Goal: Task Accomplishment & Management: Manage account settings

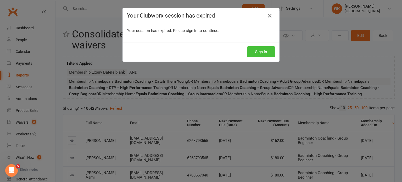
click at [258, 47] on button "Sign In" at bounding box center [261, 51] width 28 height 11
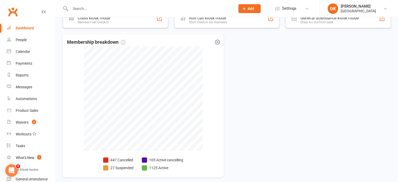
scroll to position [127, 0]
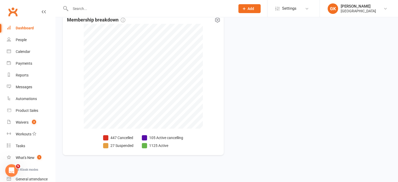
click at [114, 136] on li "447 Cancelled" at bounding box center [118, 138] width 30 height 6
select select "no_trial"
select select "100"
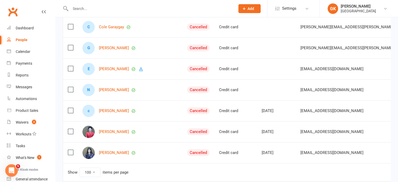
scroll to position [2052, 0]
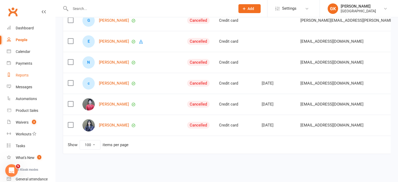
click at [14, 76] on link "Reports" at bounding box center [31, 75] width 48 height 12
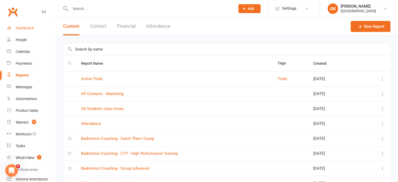
click at [24, 29] on div "Dashboard" at bounding box center [25, 28] width 18 height 4
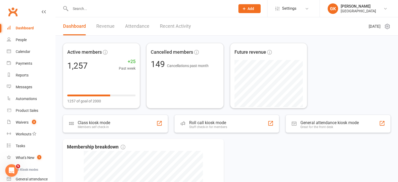
click at [103, 26] on link "Revenue" at bounding box center [105, 26] width 18 height 18
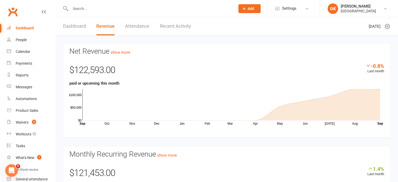
click at [137, 29] on link "Attendance" at bounding box center [137, 26] width 24 height 18
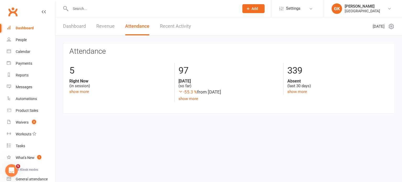
click at [186, 30] on link "Recent Activity" at bounding box center [175, 26] width 31 height 18
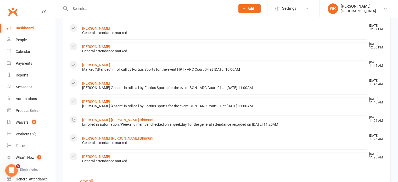
scroll to position [301, 0]
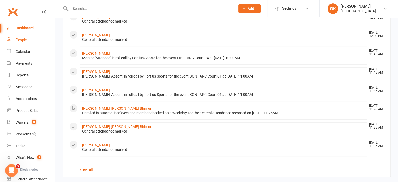
click at [22, 40] on div "People" at bounding box center [21, 40] width 11 height 4
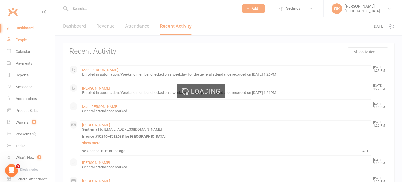
select select "100"
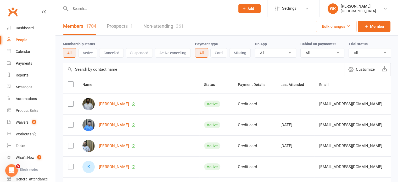
click at [93, 10] on input "text" at bounding box center [150, 8] width 163 height 7
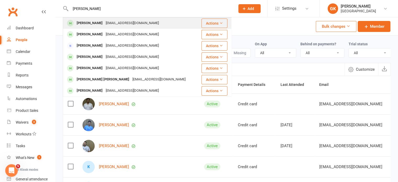
type input "suresh lo"
click at [101, 25] on div "[PERSON_NAME]" at bounding box center [89, 23] width 29 height 8
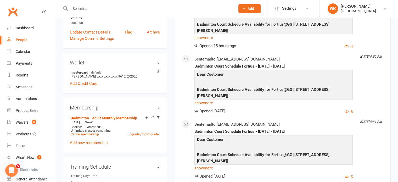
scroll to position [131, 0]
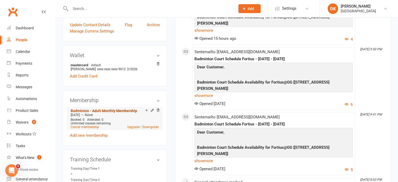
click at [116, 112] on link "Badminton - Adult Monthly Membership" at bounding box center [104, 111] width 66 height 4
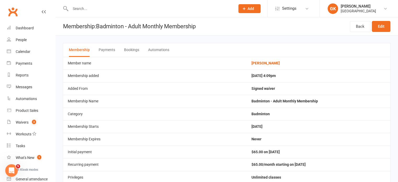
click at [104, 50] on button "Payments" at bounding box center [107, 50] width 16 height 14
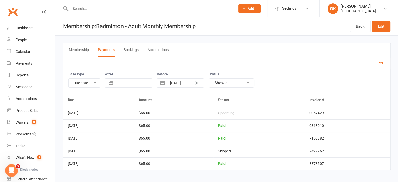
click at [80, 51] on button "Membership" at bounding box center [79, 50] width 20 height 14
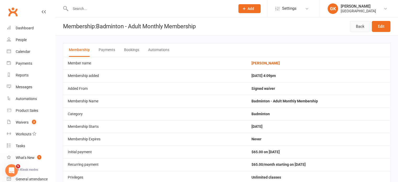
click at [358, 27] on link "Back" at bounding box center [360, 26] width 21 height 11
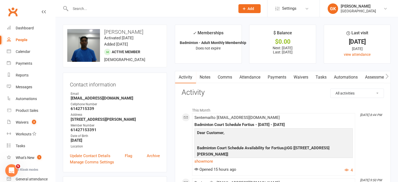
click at [84, 97] on strong "[EMAIL_ADDRESS][DOMAIN_NAME]" at bounding box center [115, 98] width 89 height 5
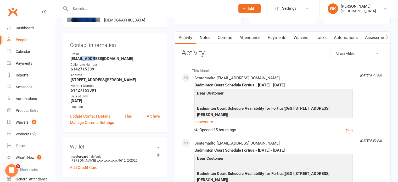
scroll to position [52, 0]
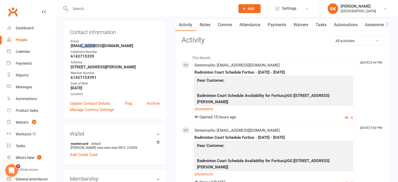
click at [287, 24] on link "Payments" at bounding box center [277, 25] width 26 height 12
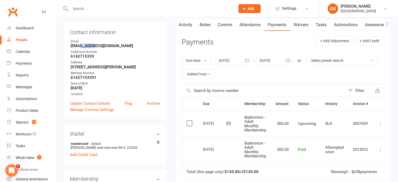
click at [379, 124] on icon at bounding box center [380, 123] width 5 height 5
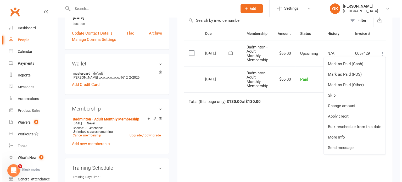
scroll to position [131, 0]
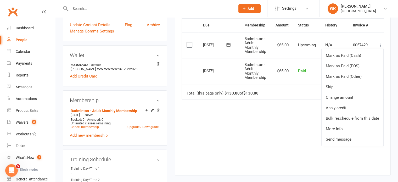
click at [264, 129] on div "Due Contact Membership Amount Status History Invoice # Select this 01 Oct 2025 …" at bounding box center [282, 92] width 202 height 149
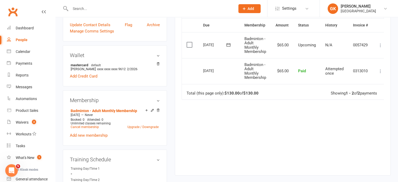
click at [380, 70] on icon at bounding box center [380, 71] width 5 height 5
click at [352, 90] on link "More Info" at bounding box center [357, 92] width 52 height 10
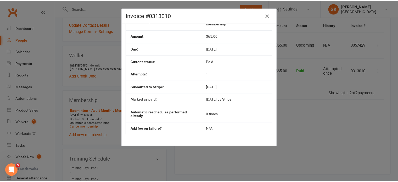
scroll to position [0, 0]
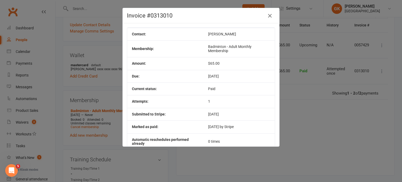
click at [268, 15] on icon "button" at bounding box center [269, 16] width 6 height 6
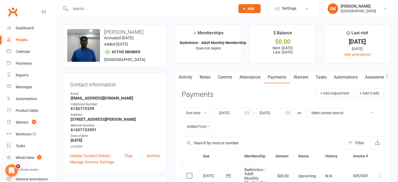
scroll to position [131, 0]
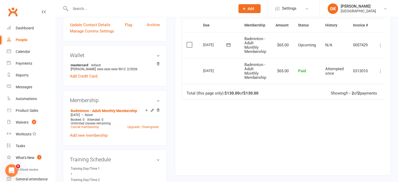
click at [381, 71] on icon at bounding box center [380, 71] width 5 height 5
click at [27, 38] on link "People" at bounding box center [31, 40] width 48 height 12
select select "100"
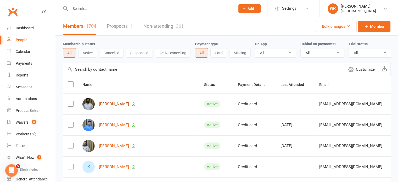
click at [124, 106] on link "[PERSON_NAME]" at bounding box center [114, 104] width 30 height 4
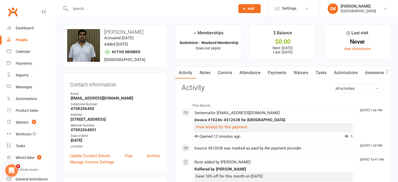
click at [279, 71] on link "Payments" at bounding box center [277, 73] width 26 height 12
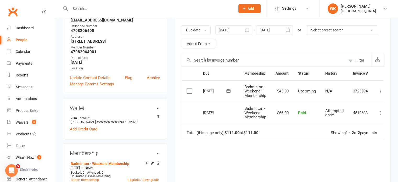
scroll to position [78, 0]
click at [381, 113] on icon at bounding box center [380, 112] width 5 height 5
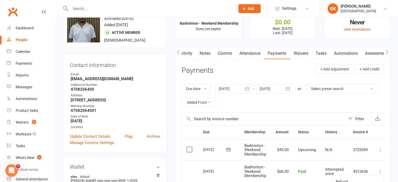
scroll to position [0, 0]
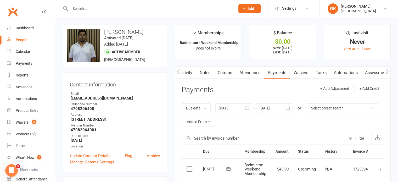
click at [84, 8] on input "text" at bounding box center [150, 8] width 163 height 7
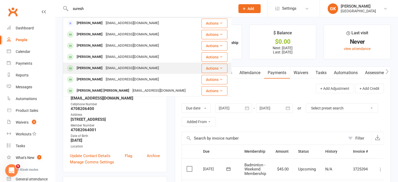
type input "suresh"
click at [82, 65] on div "[PERSON_NAME]" at bounding box center [89, 68] width 29 height 8
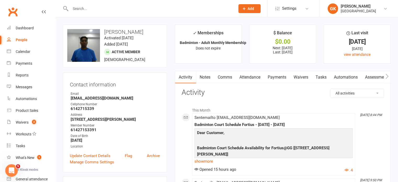
click at [287, 77] on link "Payments" at bounding box center [277, 77] width 26 height 12
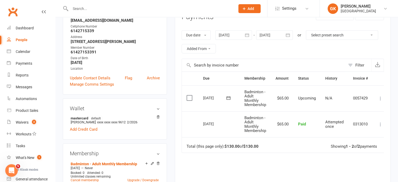
scroll to position [78, 0]
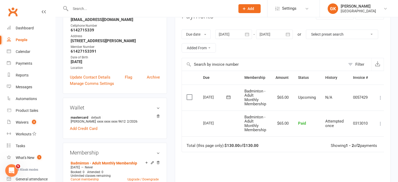
click at [380, 123] on icon at bounding box center [380, 123] width 5 height 5
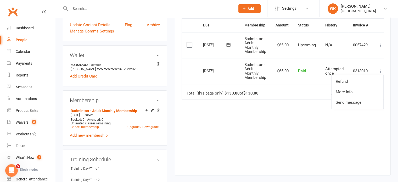
scroll to position [26, 0]
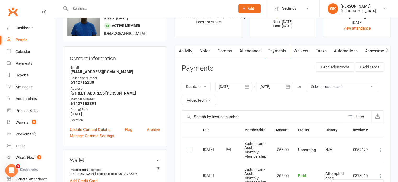
click at [99, 130] on link "Update Contact Details" at bounding box center [90, 129] width 41 height 6
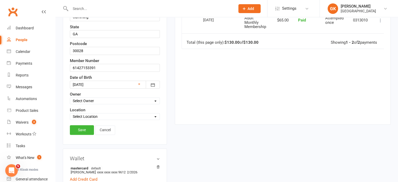
scroll to position [208, 0]
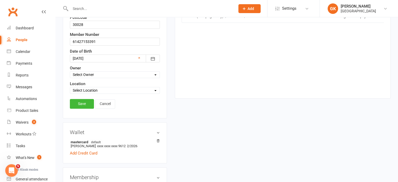
click at [129, 73] on select "Select Owner Satish Punati Fortius Sports Akhila Konda Sathwik M KATHARNATH PAN…" at bounding box center [114, 75] width 89 height 6
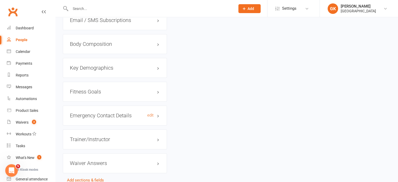
scroll to position [574, 0]
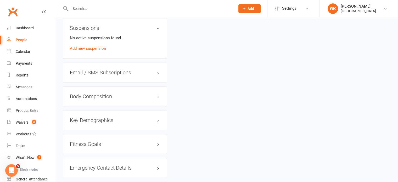
click at [112, 68] on div "Email / SMS Subscriptions edit" at bounding box center [115, 72] width 104 height 20
click at [112, 70] on h3 "Email / SMS Subscriptions edit" at bounding box center [115, 73] width 90 height 6
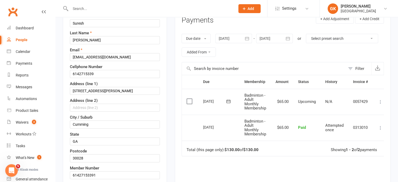
scroll to position [77, 0]
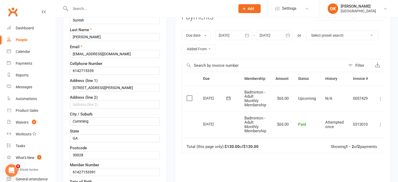
click at [359, 98] on td "0057429" at bounding box center [360, 99] width 24 height 26
click at [382, 98] on icon at bounding box center [380, 98] width 5 height 5
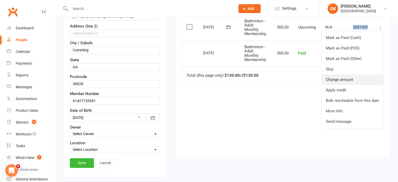
scroll to position [156, 0]
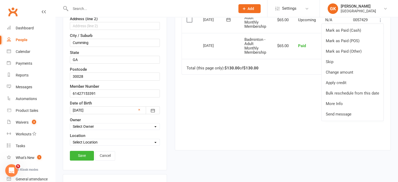
click at [272, 103] on div "Due Contact Membership Amount Status History Invoice # Select this 01 Oct 2025 …" at bounding box center [282, 67] width 202 height 149
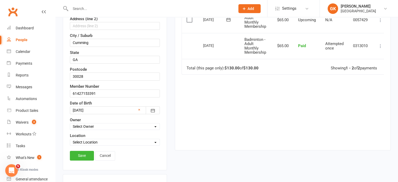
click at [381, 47] on icon at bounding box center [380, 45] width 5 height 5
click at [264, 96] on div "Due Contact Membership Amount Status History Invoice # Select this 01 Oct 2025 …" at bounding box center [282, 67] width 202 height 149
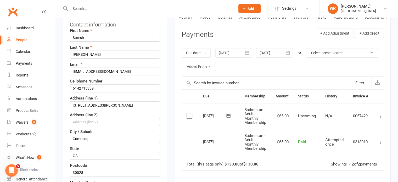
scroll to position [104, 0]
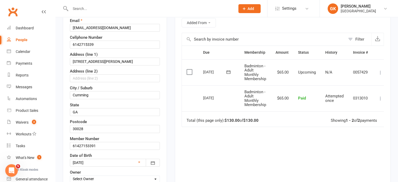
click at [382, 96] on icon at bounding box center [380, 98] width 5 height 5
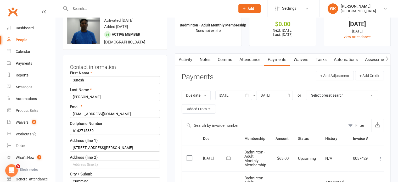
scroll to position [0, 0]
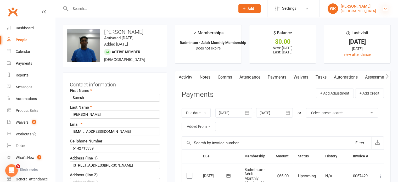
click at [386, 8] on icon at bounding box center [385, 9] width 4 height 4
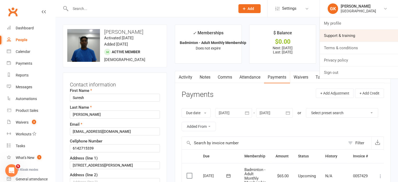
click at [355, 36] on link "Support & training" at bounding box center [359, 36] width 78 height 12
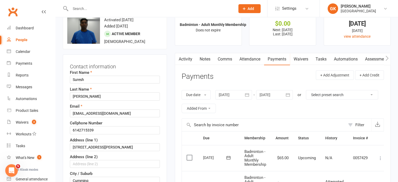
scroll to position [52, 0]
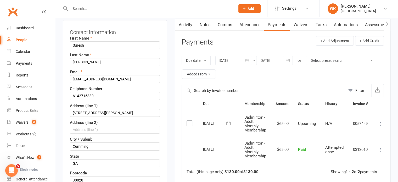
click at [382, 149] on icon at bounding box center [380, 149] width 5 height 5
click at [242, 59] on div at bounding box center [233, 60] width 37 height 9
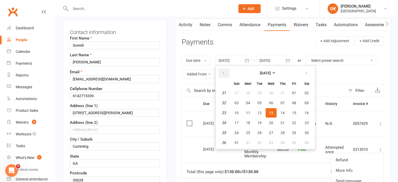
click at [226, 73] on button "button" at bounding box center [223, 72] width 11 height 9
click at [282, 94] on span "01" at bounding box center [282, 93] width 4 height 4
type input "01 May 2025"
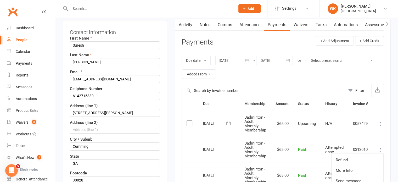
scroll to position [157, 0]
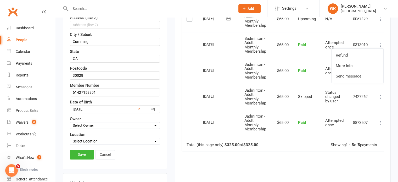
click at [381, 122] on icon at bounding box center [380, 122] width 5 height 5
click at [266, 159] on div "Due Contact Membership Amount Status History Invoice # Select this 01 Oct 2025 …" at bounding box center [282, 105] width 202 height 226
click at [381, 122] on icon at bounding box center [380, 122] width 5 height 5
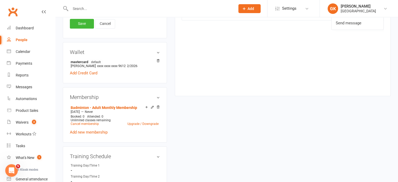
scroll to position [340, 0]
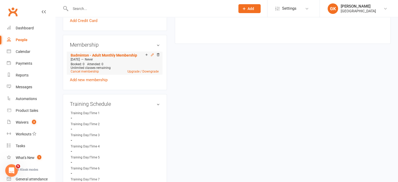
click at [151, 53] on icon at bounding box center [152, 55] width 4 height 4
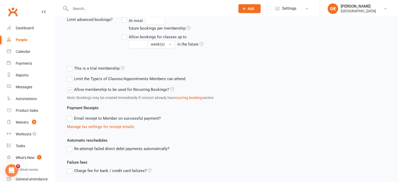
scroll to position [157, 0]
click at [68, 118] on label "Email receipt to Member on successful payment?" at bounding box center [114, 118] width 94 height 6
click at [68, 115] on input "Email receipt to Member on successful payment?" at bounding box center [68, 115] width 3 height 0
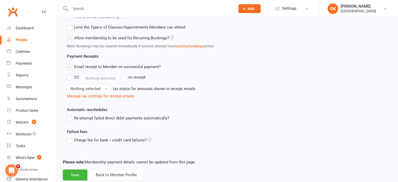
scroll to position [209, 0]
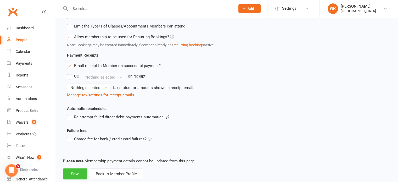
click at [81, 168] on button "Save" at bounding box center [75, 173] width 25 height 11
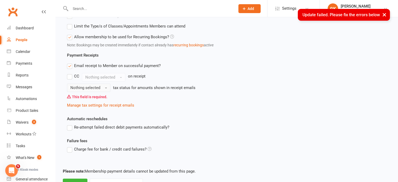
click at [90, 84] on button "Nothing selected" at bounding box center [88, 87] width 43 height 8
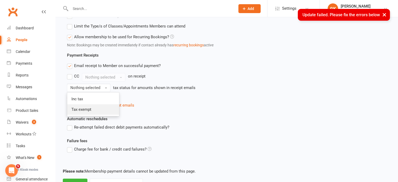
click at [79, 109] on span "Tax exempt" at bounding box center [81, 109] width 20 height 5
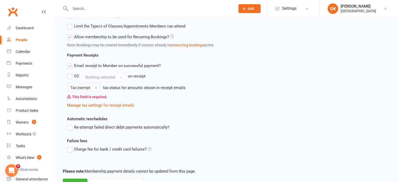
click at [83, 84] on button "Tax exempt" at bounding box center [83, 87] width 33 height 8
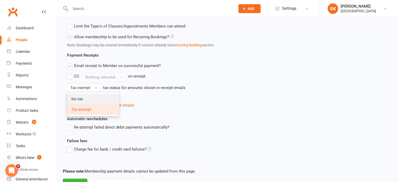
click at [79, 99] on span "Inc tax" at bounding box center [77, 98] width 12 height 5
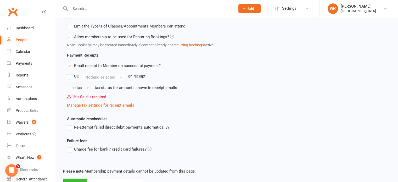
click at [89, 89] on button "Inc tax" at bounding box center [79, 87] width 25 height 8
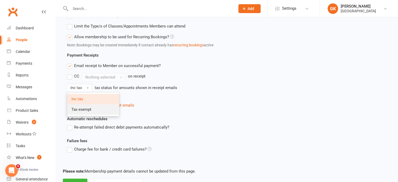
click at [83, 107] on span "Tax exempt" at bounding box center [81, 109] width 20 height 5
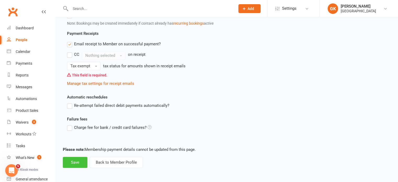
click at [78, 159] on button "Save" at bounding box center [75, 162] width 25 height 11
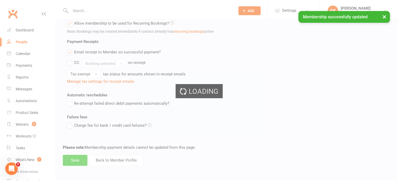
scroll to position [221, 0]
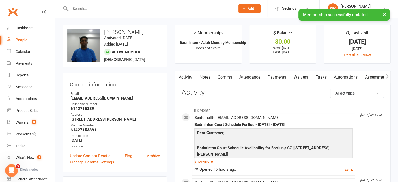
click at [278, 77] on link "Payments" at bounding box center [277, 77] width 26 height 12
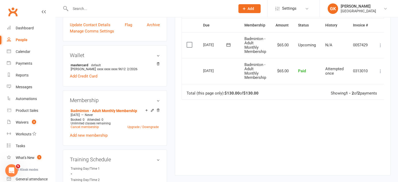
scroll to position [78, 0]
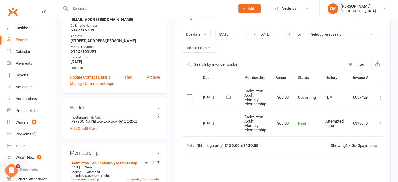
click at [380, 122] on icon at bounding box center [380, 123] width 5 height 5
click at [97, 10] on input "text" at bounding box center [150, 8] width 163 height 7
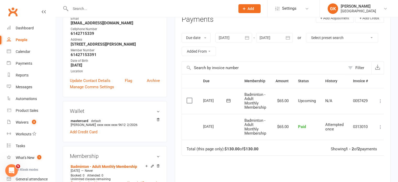
scroll to position [0, 0]
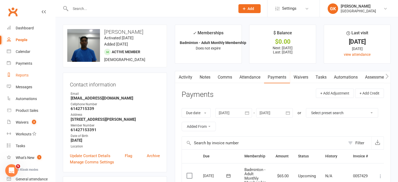
click at [21, 73] on div "Reports" at bounding box center [22, 75] width 13 height 4
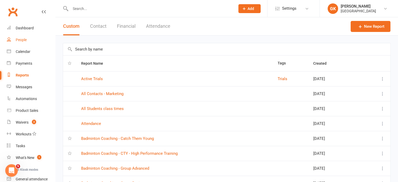
click at [20, 41] on div "People" at bounding box center [21, 40] width 11 height 4
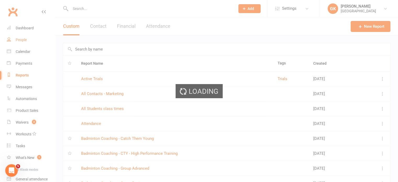
select select "100"
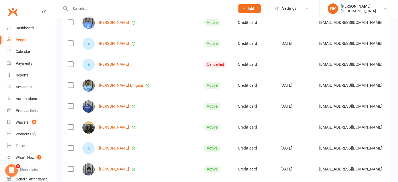
scroll to position [445, 0]
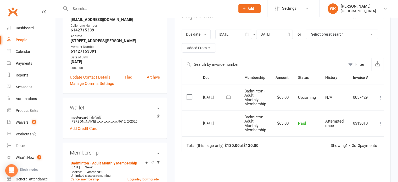
click at [23, 42] on div "People" at bounding box center [22, 40] width 12 height 4
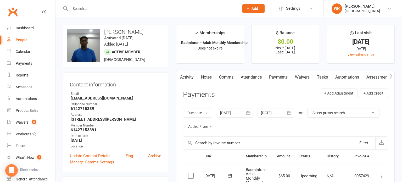
select select "100"
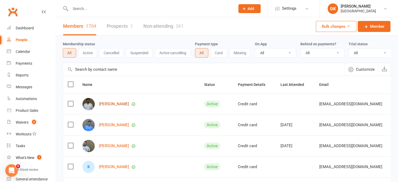
click at [112, 106] on link "[PERSON_NAME]" at bounding box center [114, 104] width 30 height 4
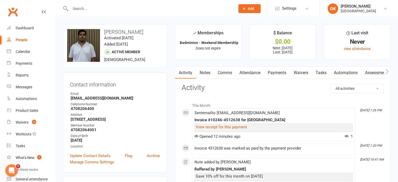
click at [276, 72] on link "Payments" at bounding box center [277, 73] width 26 height 12
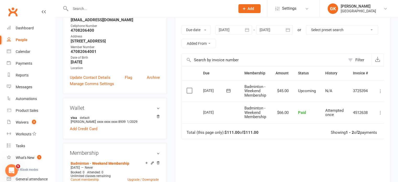
scroll to position [78, 0]
click at [382, 113] on icon at bounding box center [380, 112] width 5 height 5
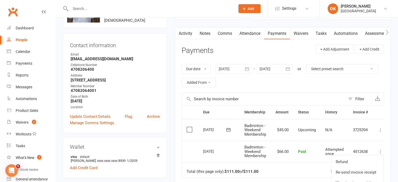
scroll to position [0, 0]
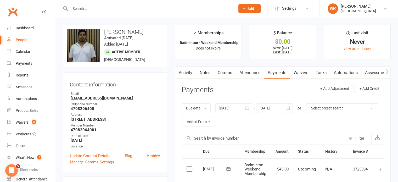
click at [90, 9] on input "text" at bounding box center [150, 8] width 163 height 7
click at [25, 38] on div "People" at bounding box center [22, 40] width 12 height 4
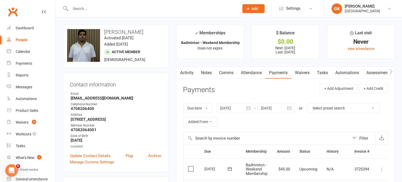
select select "100"
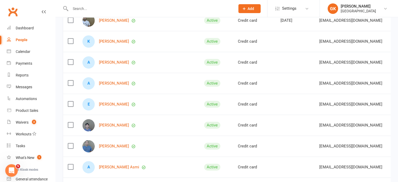
scroll to position [131, 0]
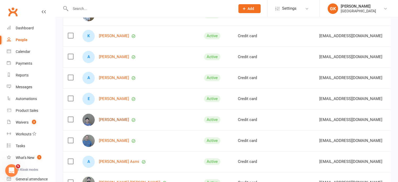
click at [107, 122] on link "[PERSON_NAME]" at bounding box center [114, 119] width 30 height 4
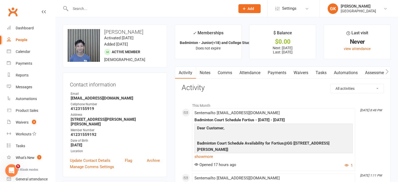
select select "100"
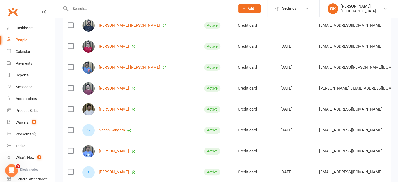
scroll to position [340, 0]
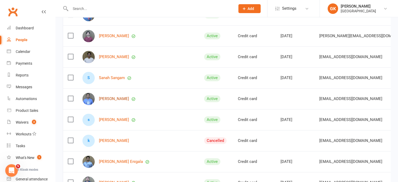
click at [114, 101] on link "[PERSON_NAME]" at bounding box center [114, 98] width 30 height 4
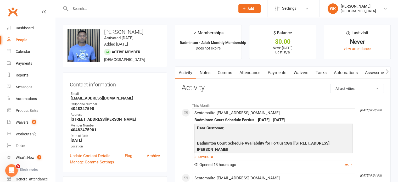
scroll to position [26, 0]
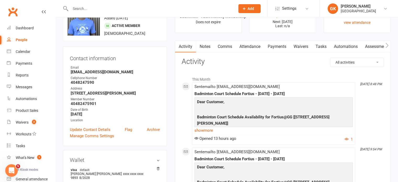
click at [276, 45] on link "Payments" at bounding box center [277, 47] width 26 height 12
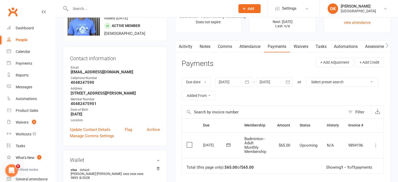
scroll to position [105, 0]
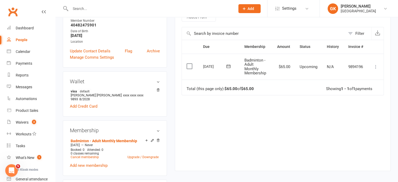
click at [376, 66] on icon at bounding box center [375, 66] width 5 height 5
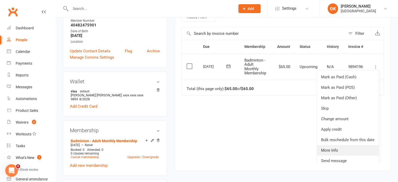
scroll to position [4, 0]
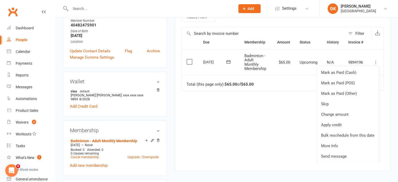
click at [301, 125] on div "Due Contact Membership Amount Status History Invoice # Select this [DATE] [PERS…" at bounding box center [282, 101] width 202 height 123
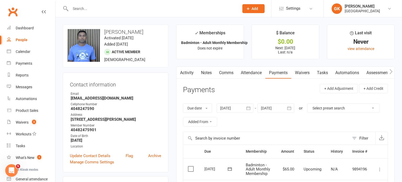
select select "100"
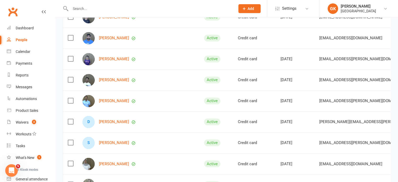
scroll to position [915, 0]
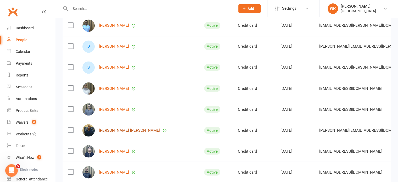
click at [141, 130] on link "[PERSON_NAME] [PERSON_NAME]" at bounding box center [129, 130] width 61 height 4
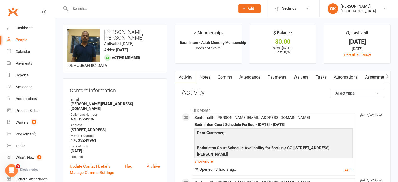
click at [273, 75] on link "Payments" at bounding box center [277, 77] width 26 height 12
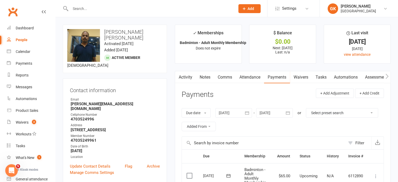
click at [88, 11] on input "text" at bounding box center [150, 8] width 163 height 7
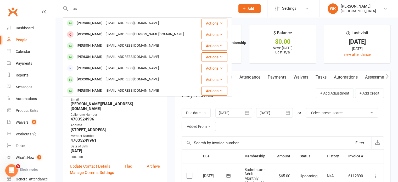
type input "a"
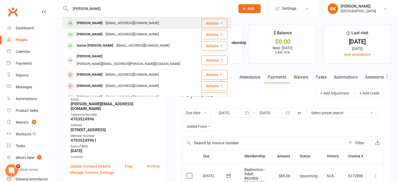
type input "[PERSON_NAME]"
click at [92, 23] on div "[PERSON_NAME]" at bounding box center [89, 23] width 29 height 8
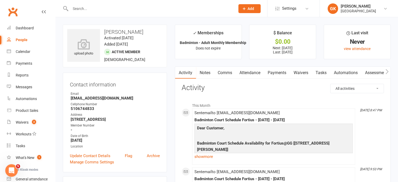
click at [96, 8] on input "text" at bounding box center [150, 8] width 163 height 7
click at [274, 71] on link "Payments" at bounding box center [277, 73] width 26 height 12
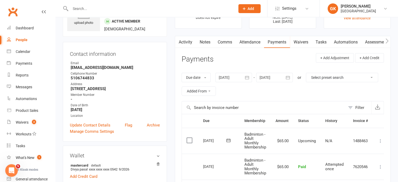
scroll to position [78, 0]
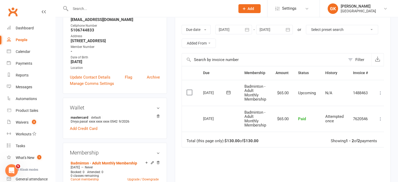
click at [381, 118] on icon at bounding box center [380, 118] width 5 height 5
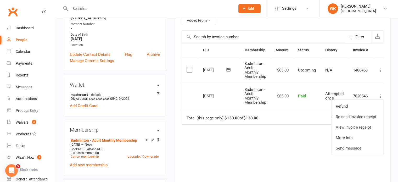
scroll to position [105, 0]
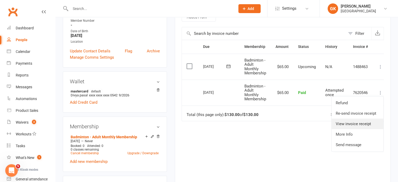
click at [354, 124] on link "View invoice receipt" at bounding box center [357, 123] width 52 height 10
click at [152, 138] on div "Add make-up class" at bounding box center [164, 136] width 29 height 5
click at [152, 137] on icon at bounding box center [152, 136] width 4 height 4
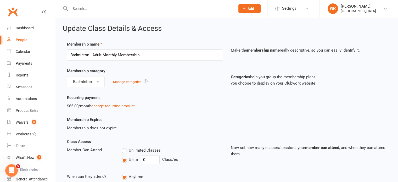
scroll to position [183, 0]
